Goal: Task Accomplishment & Management: Manage account settings

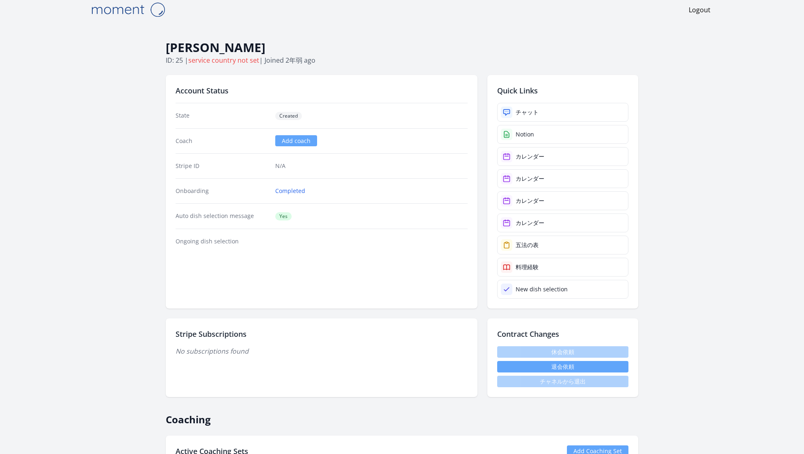
scroll to position [8, 0]
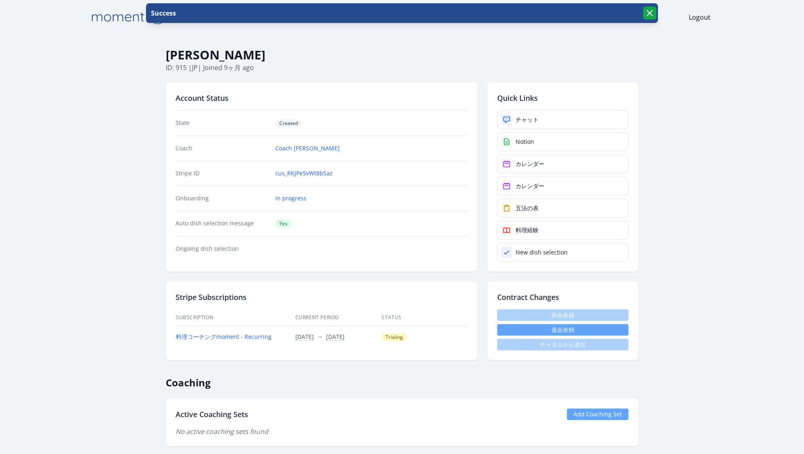
click at [650, 12] on icon "button" at bounding box center [649, 13] width 5 height 5
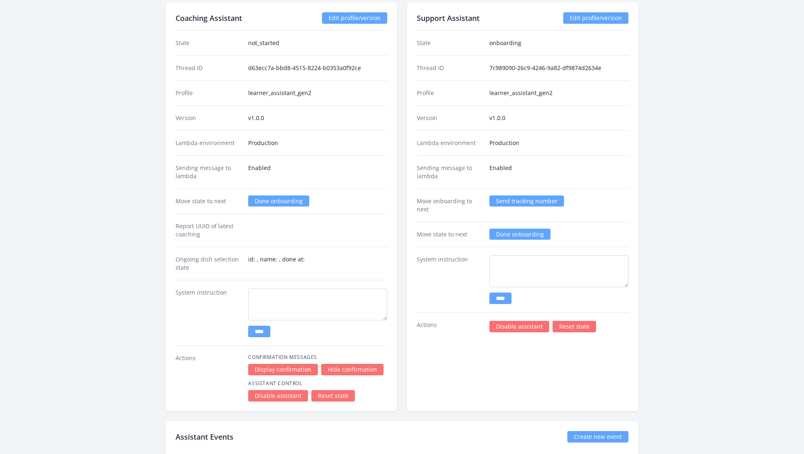
scroll to position [1224, 0]
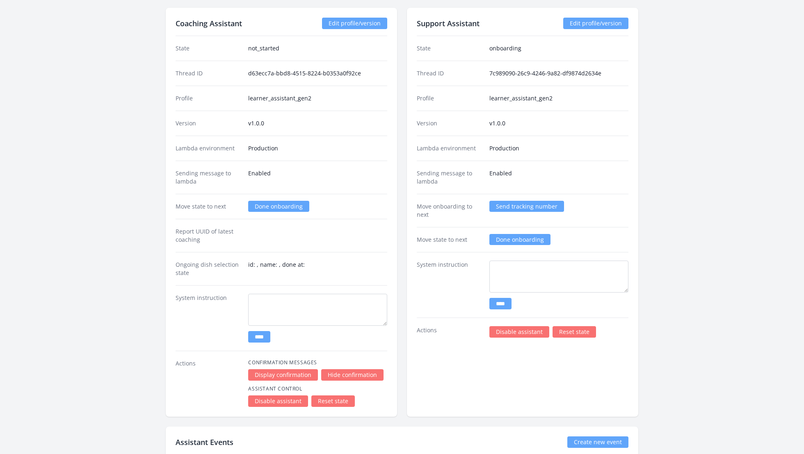
click at [579, 326] on link "Reset state" at bounding box center [573, 331] width 43 height 11
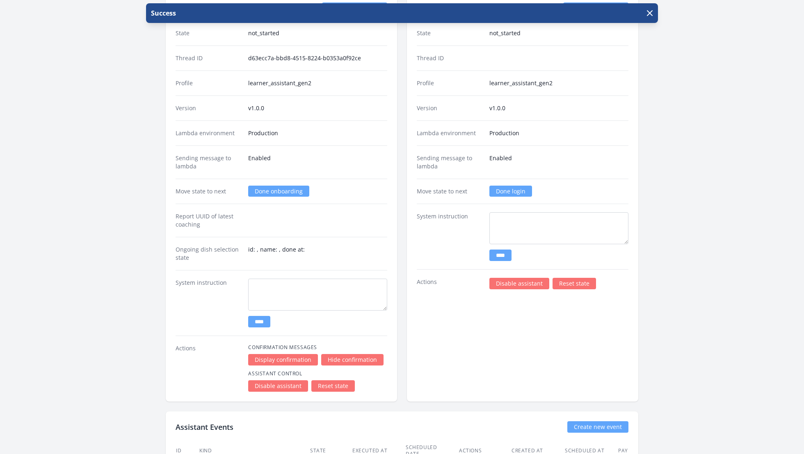
scroll to position [1241, 0]
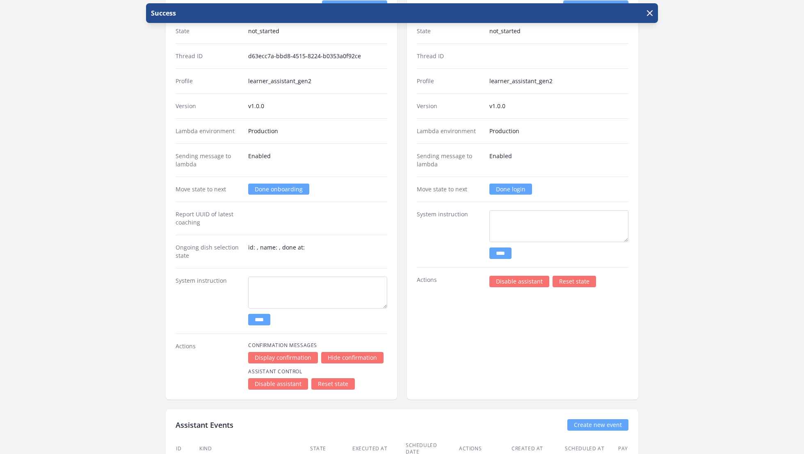
click at [340, 379] on link "Reset state" at bounding box center [332, 384] width 43 height 11
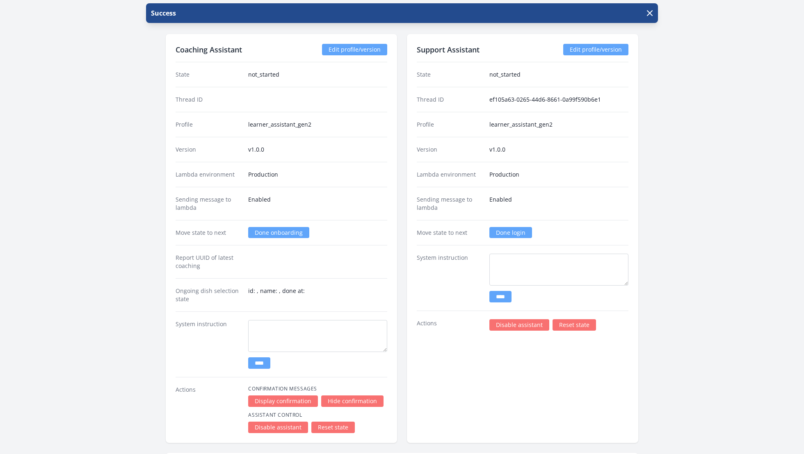
scroll to position [1214, 0]
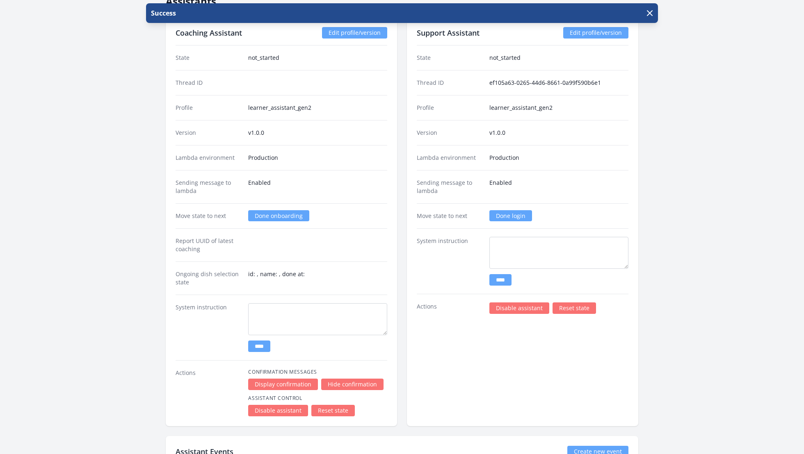
click at [503, 210] on link "Done login" at bounding box center [510, 215] width 43 height 11
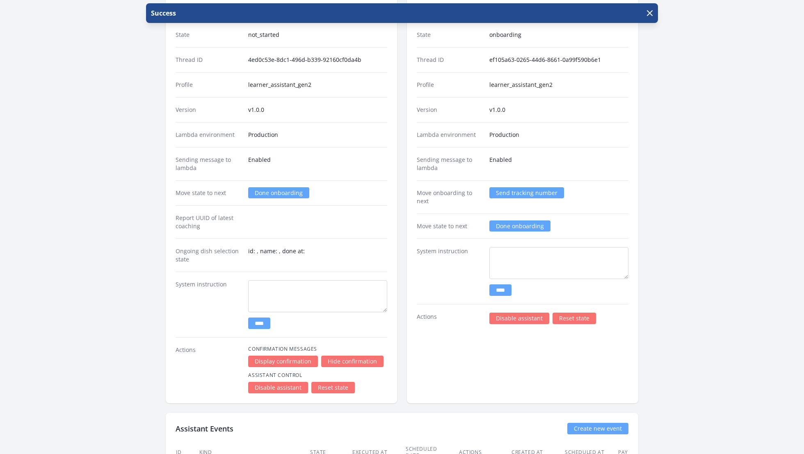
scroll to position [1214, 0]
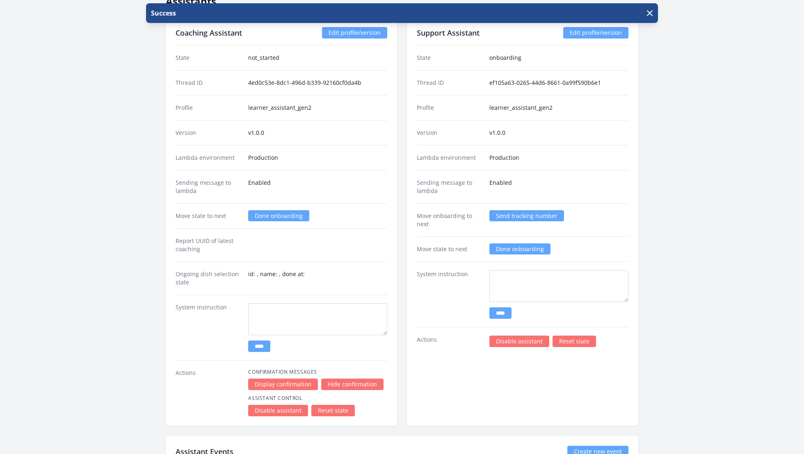
click at [519, 244] on link "Done onboarding" at bounding box center [519, 249] width 61 height 11
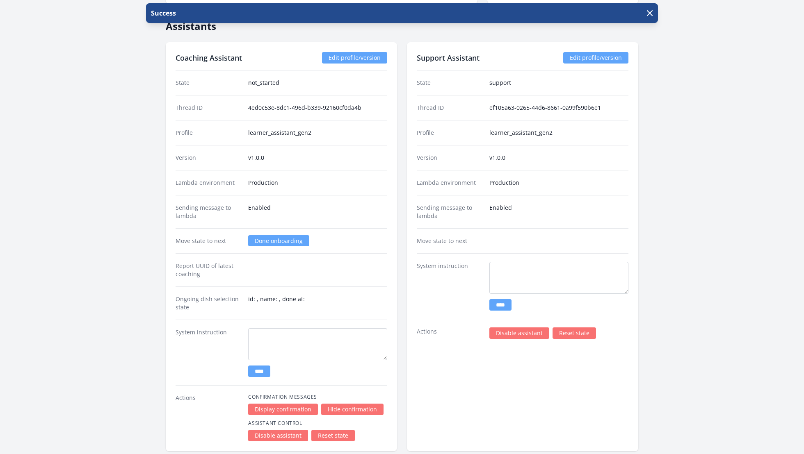
scroll to position [1208, 0]
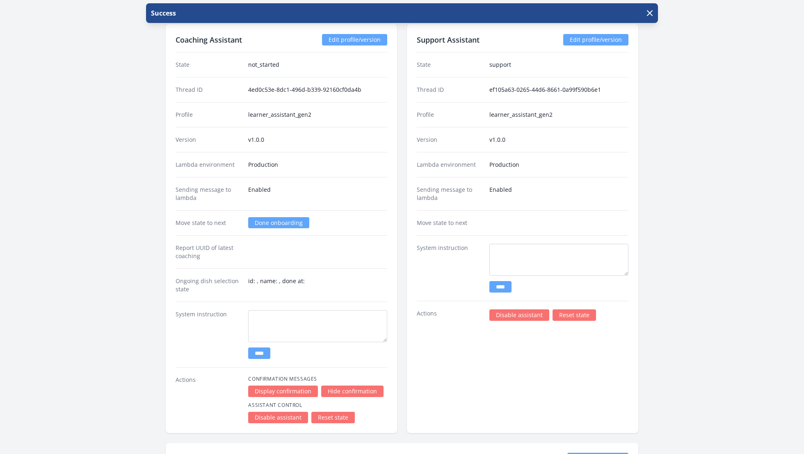
click at [291, 217] on link "Done onboarding" at bounding box center [278, 222] width 61 height 11
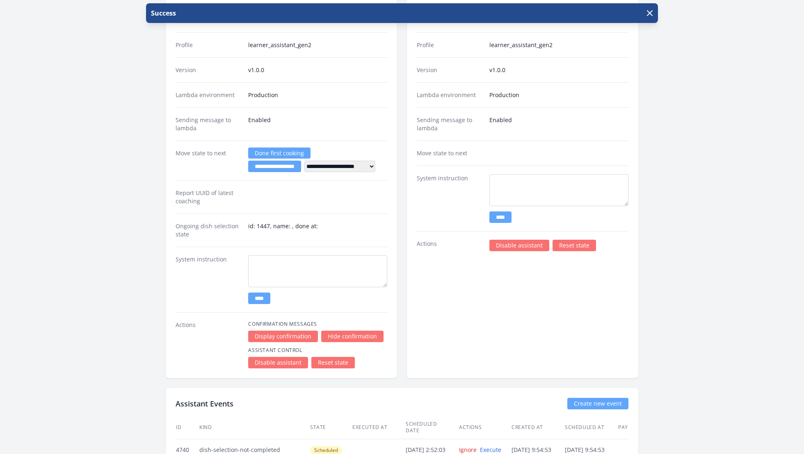
scroll to position [1277, 0]
